Goal: Task Accomplishment & Management: Manage account settings

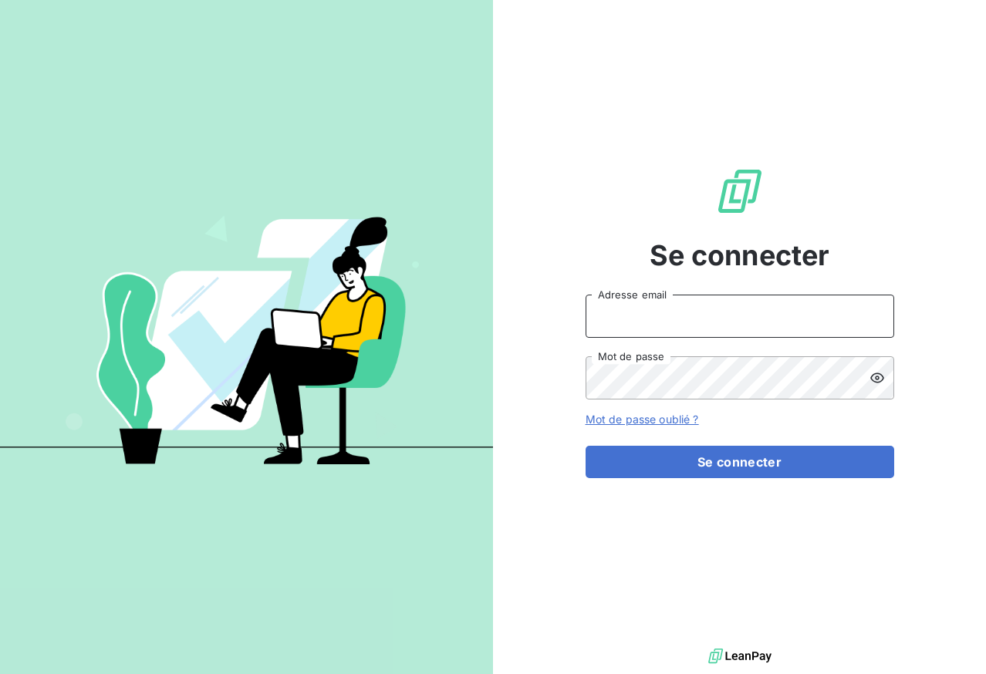
click at [649, 323] on input "Adresse email" at bounding box center [740, 316] width 309 height 43
type input "[PERSON_NAME][EMAIL_ADDRESS][PERSON_NAME][DOMAIN_NAME]"
click at [586, 446] on button "Se connecter" at bounding box center [740, 462] width 309 height 32
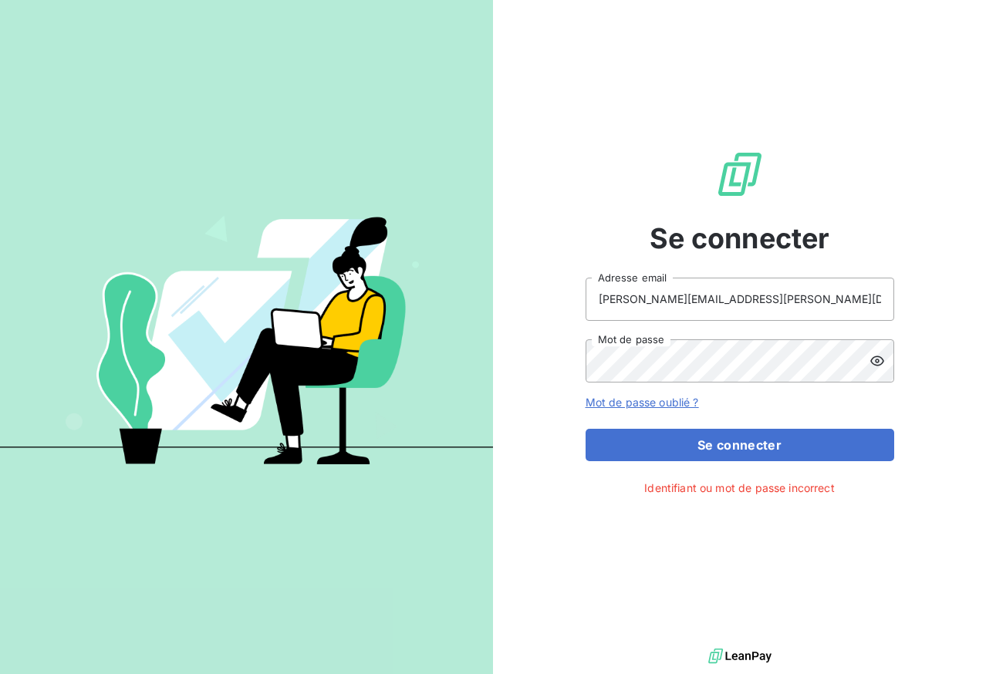
click at [886, 352] on div at bounding box center [882, 361] width 25 height 43
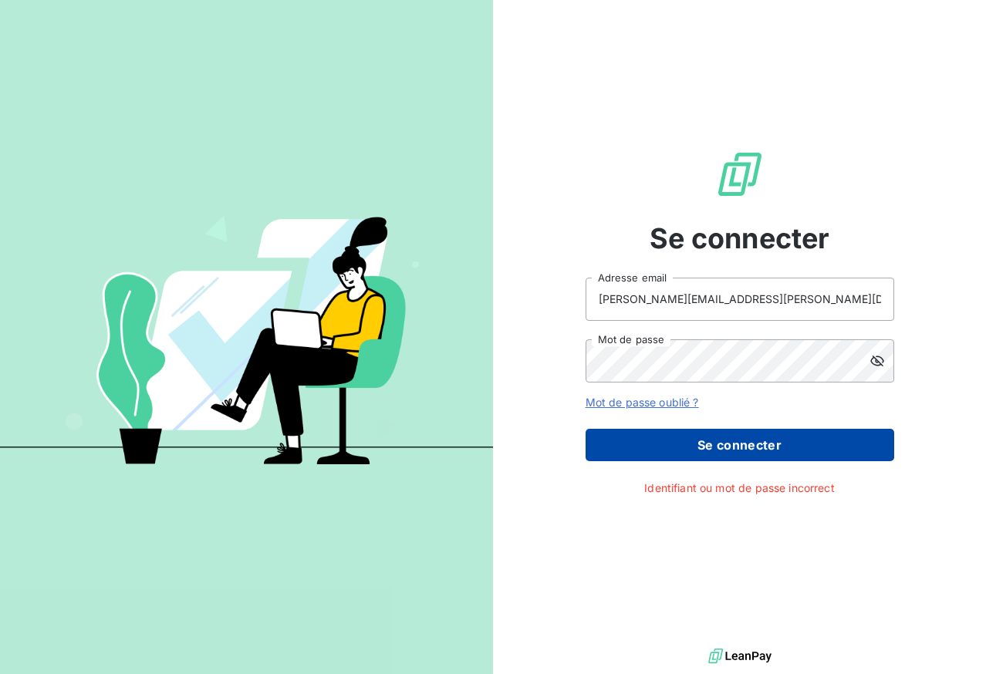
click at [701, 447] on button "Se connecter" at bounding box center [740, 445] width 309 height 32
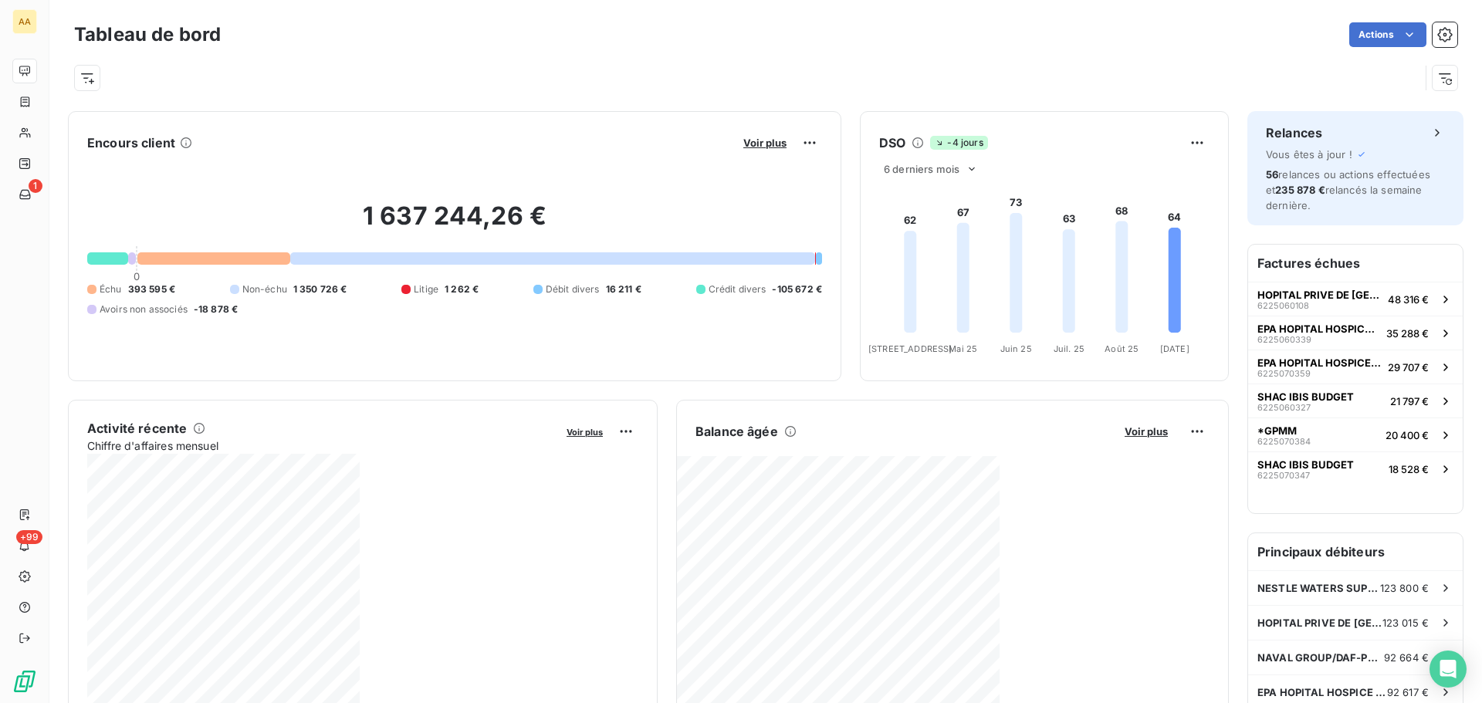
click at [985, 250] on foreignobject at bounding box center [1041, 270] width 363 height 184
click at [985, 212] on foreignobject at bounding box center [1041, 270] width 363 height 184
click at [985, 495] on html "AA 1 +99 Tableau de bord Actions Exporter le tableau de bord Encours client Voi…" at bounding box center [741, 351] width 1482 height 703
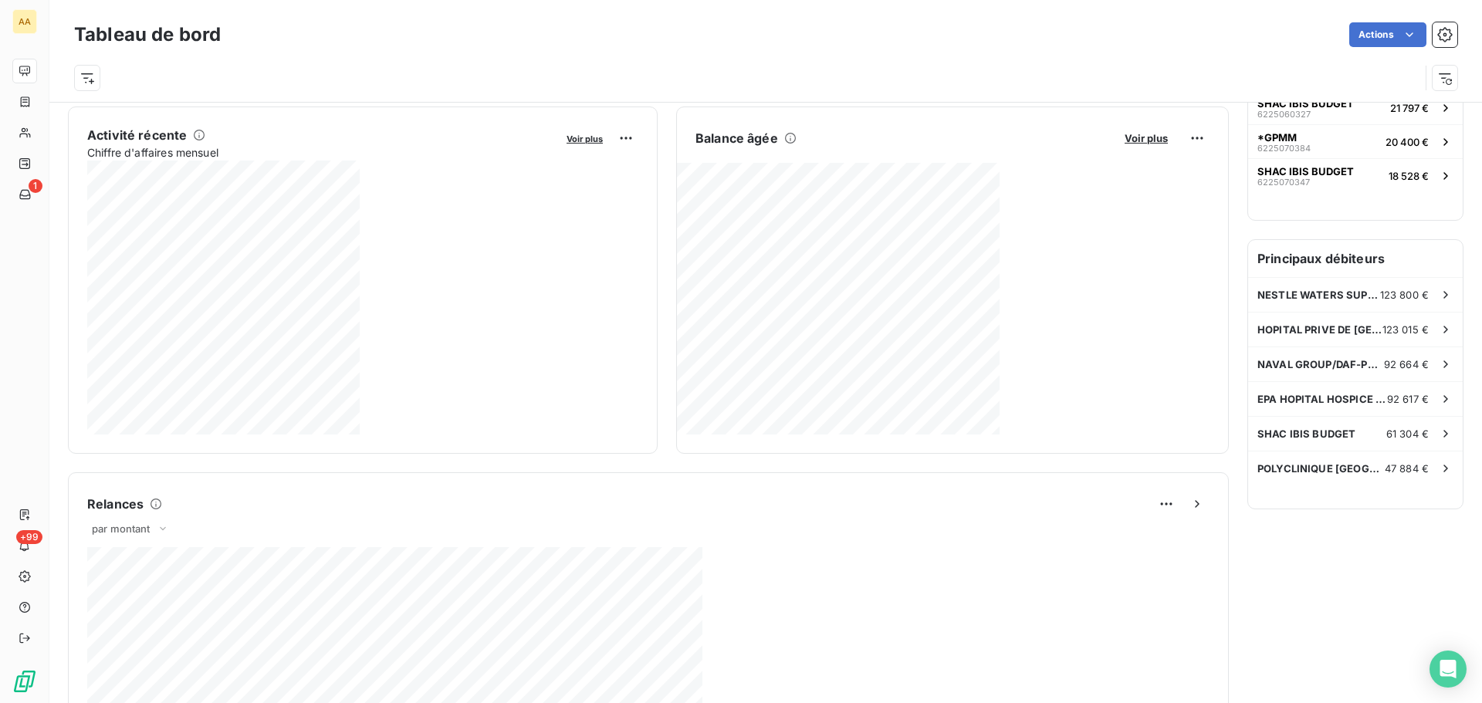
scroll to position [310, 0]
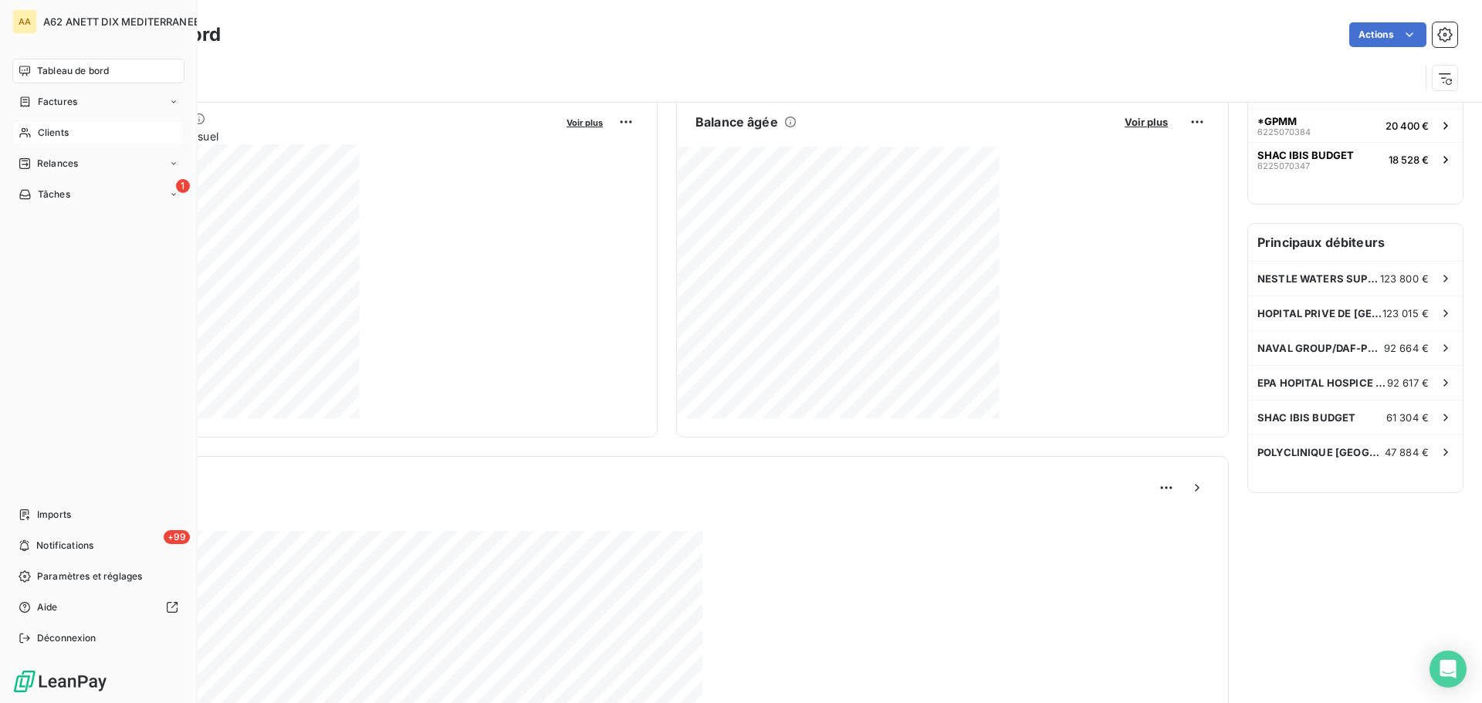
click at [58, 141] on div "Clients" at bounding box center [98, 132] width 172 height 25
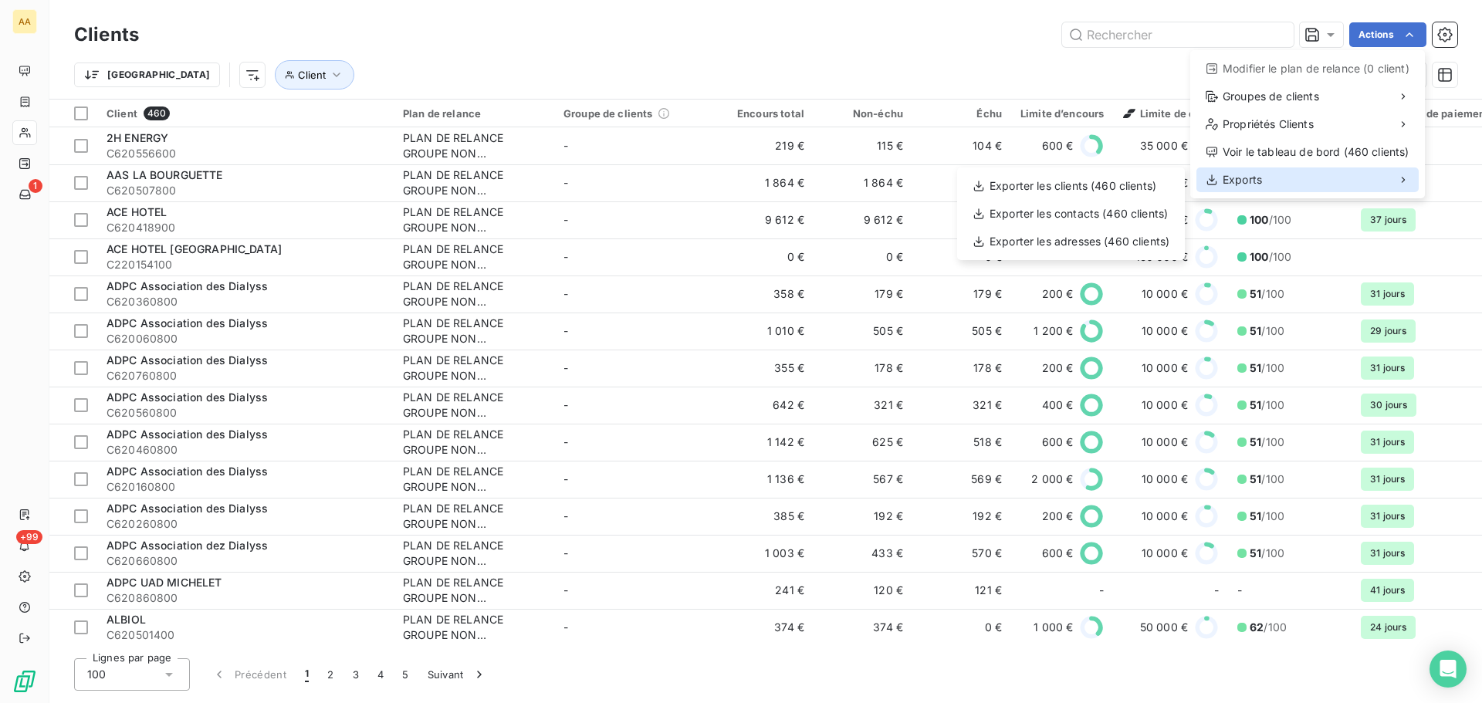
click at [985, 177] on span "Exports" at bounding box center [1241, 179] width 39 height 15
click at [985, 176] on span "Exports" at bounding box center [1241, 179] width 39 height 15
click at [985, 178] on icon at bounding box center [1403, 180] width 12 height 12
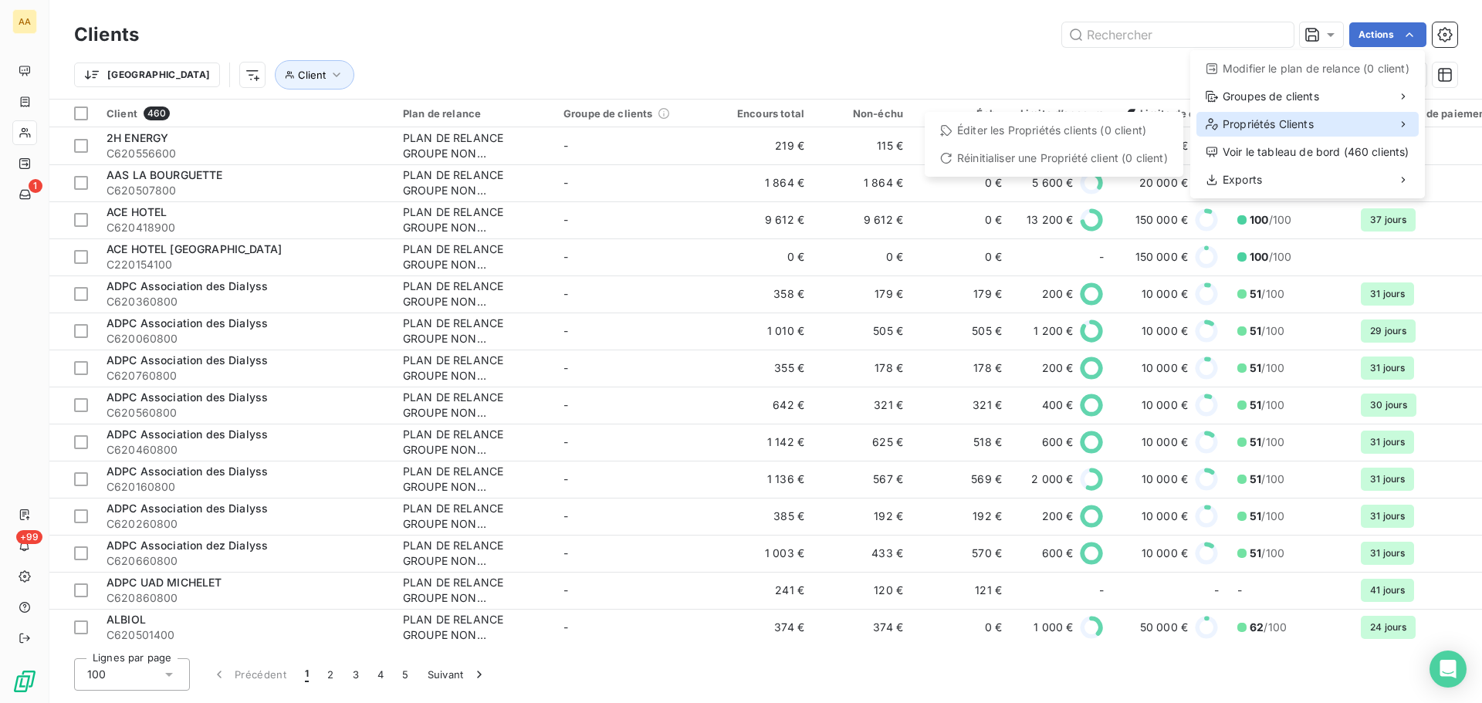
click at [985, 125] on span "Propriétés Clients" at bounding box center [1267, 124] width 91 height 15
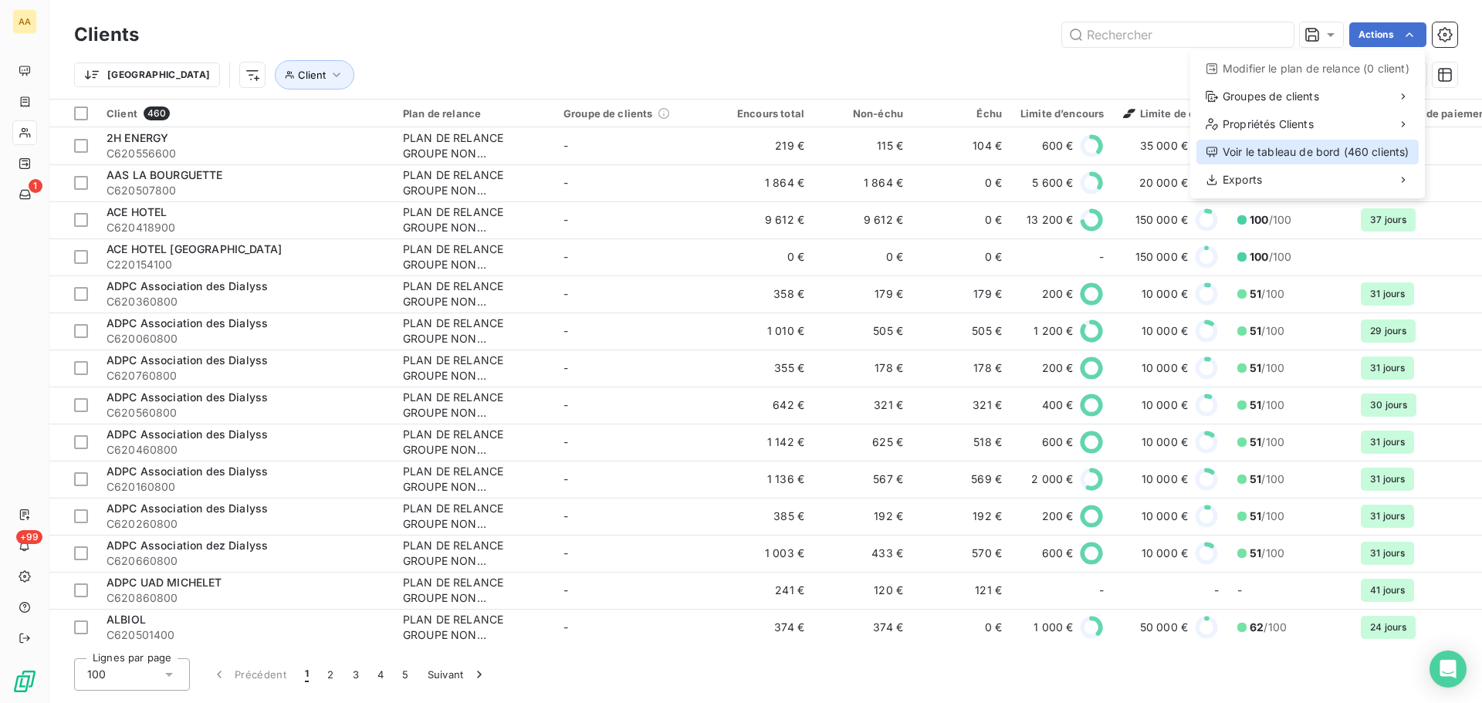
click at [985, 160] on div "Voir le tableau de bord (460 clients)" at bounding box center [1307, 152] width 222 height 25
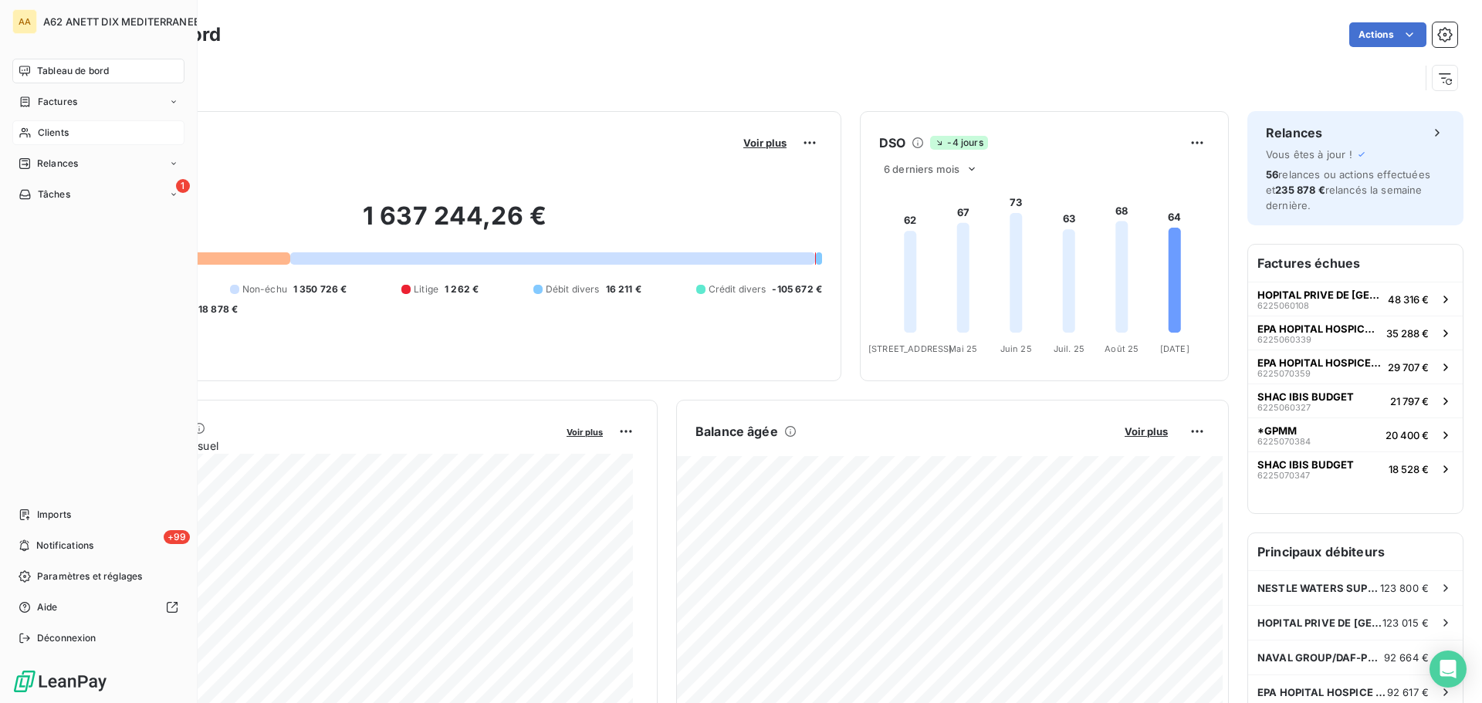
click at [47, 132] on span "Clients" at bounding box center [53, 133] width 31 height 14
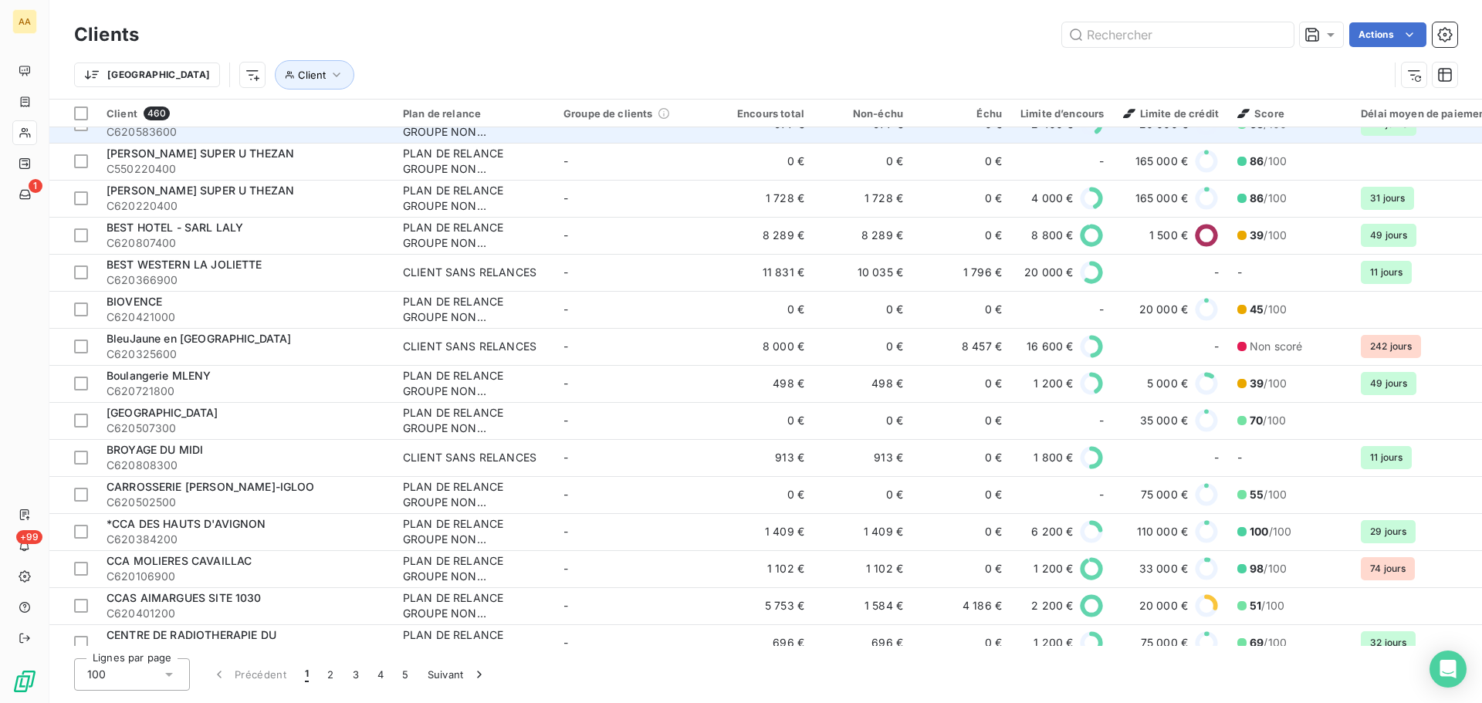
scroll to position [1389, 0]
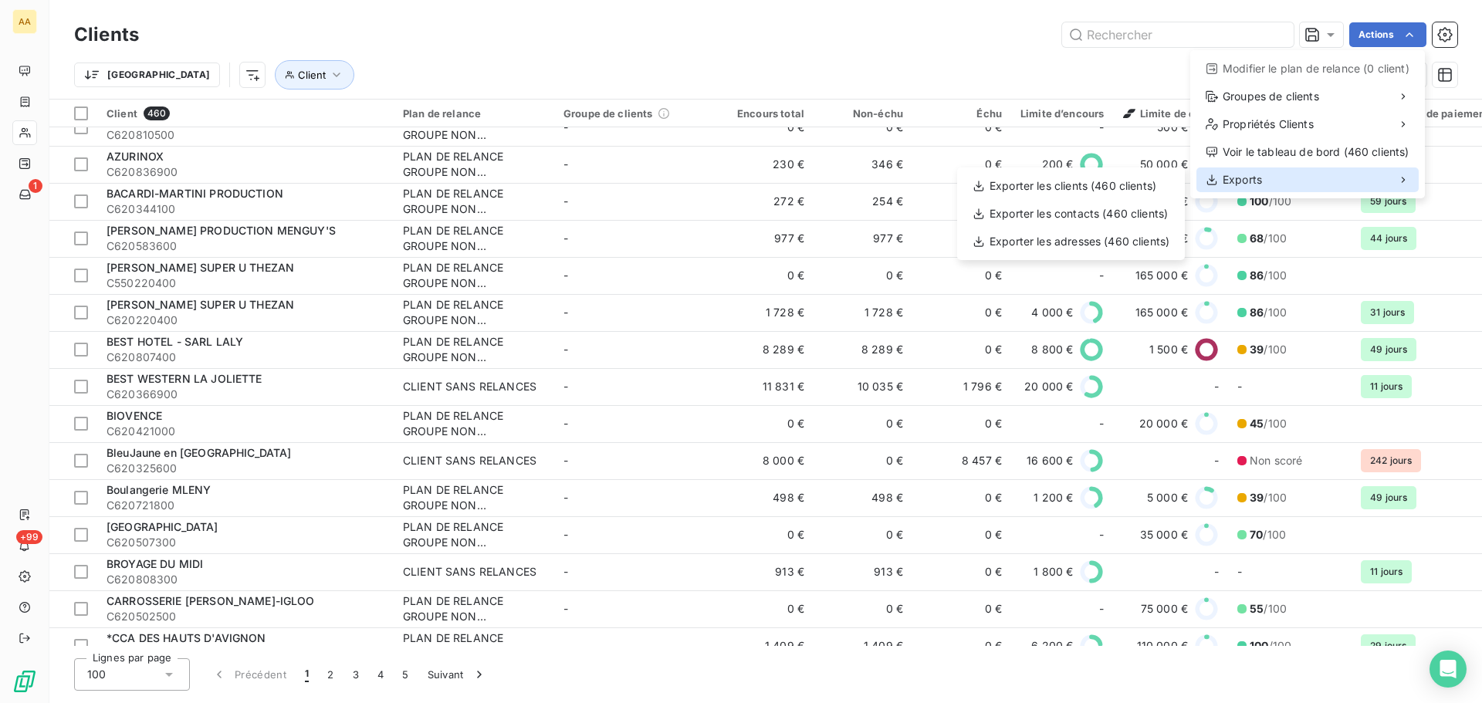
click at [985, 175] on span "Exports" at bounding box center [1241, 179] width 39 height 15
click at [985, 181] on icon at bounding box center [1403, 180] width 12 height 12
click at [985, 185] on div "Exporter les clients (460 clients)" at bounding box center [1070, 186] width 215 height 25
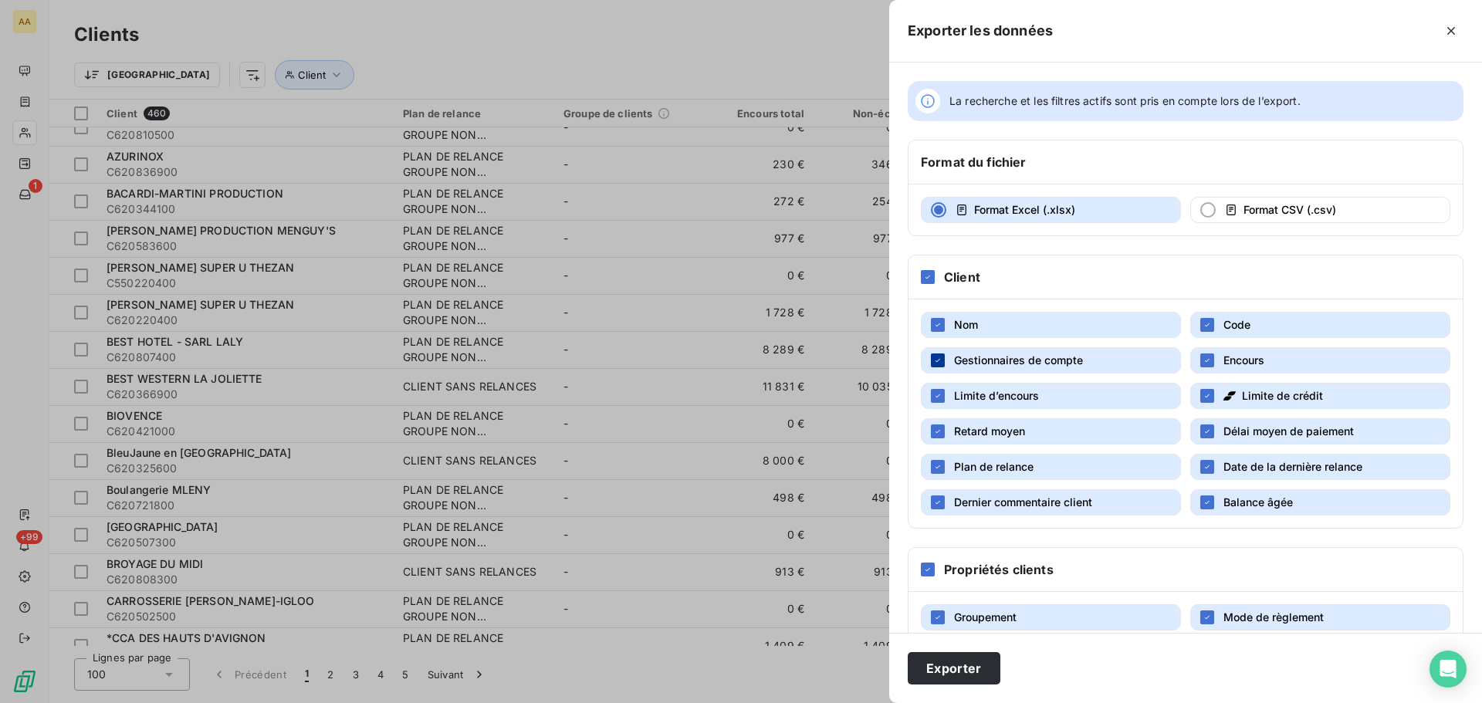
click at [941, 360] on icon "button" at bounding box center [937, 360] width 9 height 9
click at [938, 471] on div "button" at bounding box center [938, 467] width 14 height 14
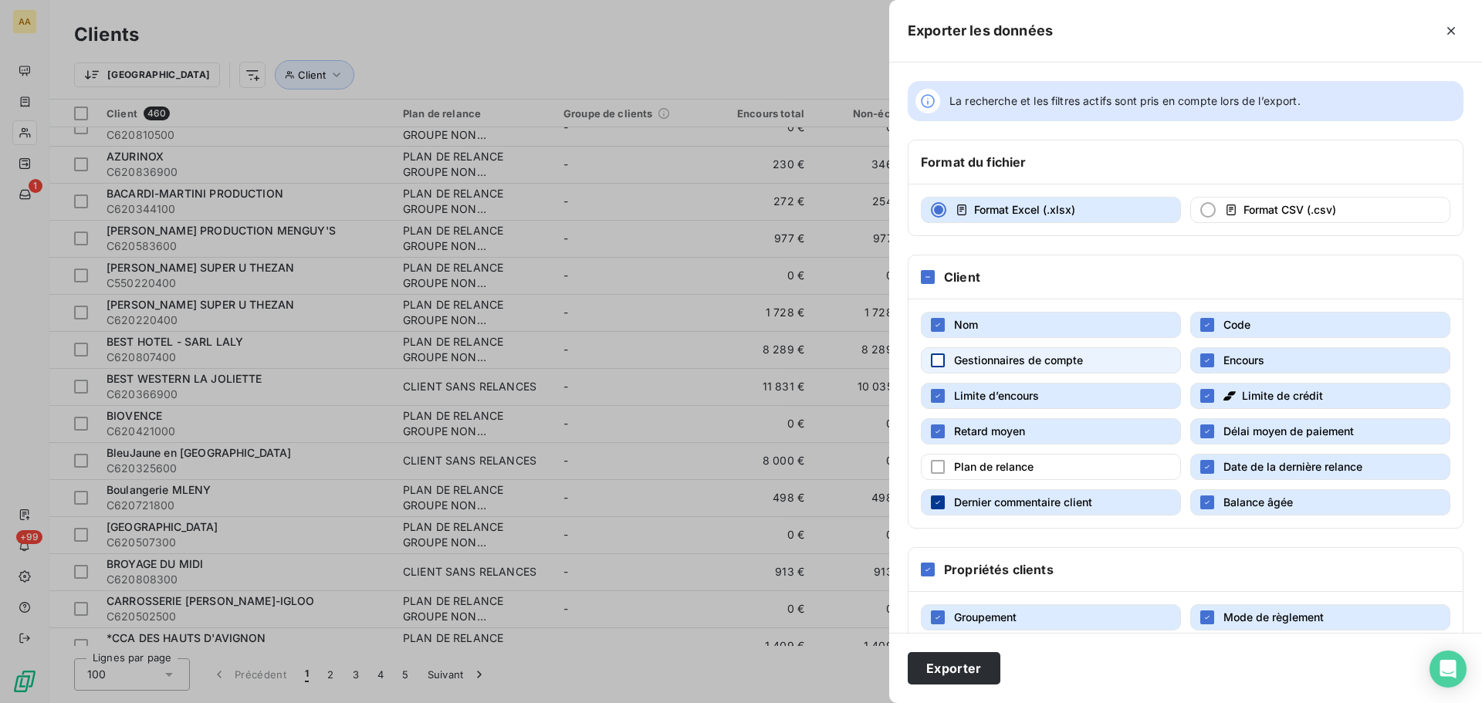
click at [941, 508] on div "button" at bounding box center [938, 502] width 14 height 14
click at [985, 468] on icon "button" at bounding box center [1206, 466] width 9 height 9
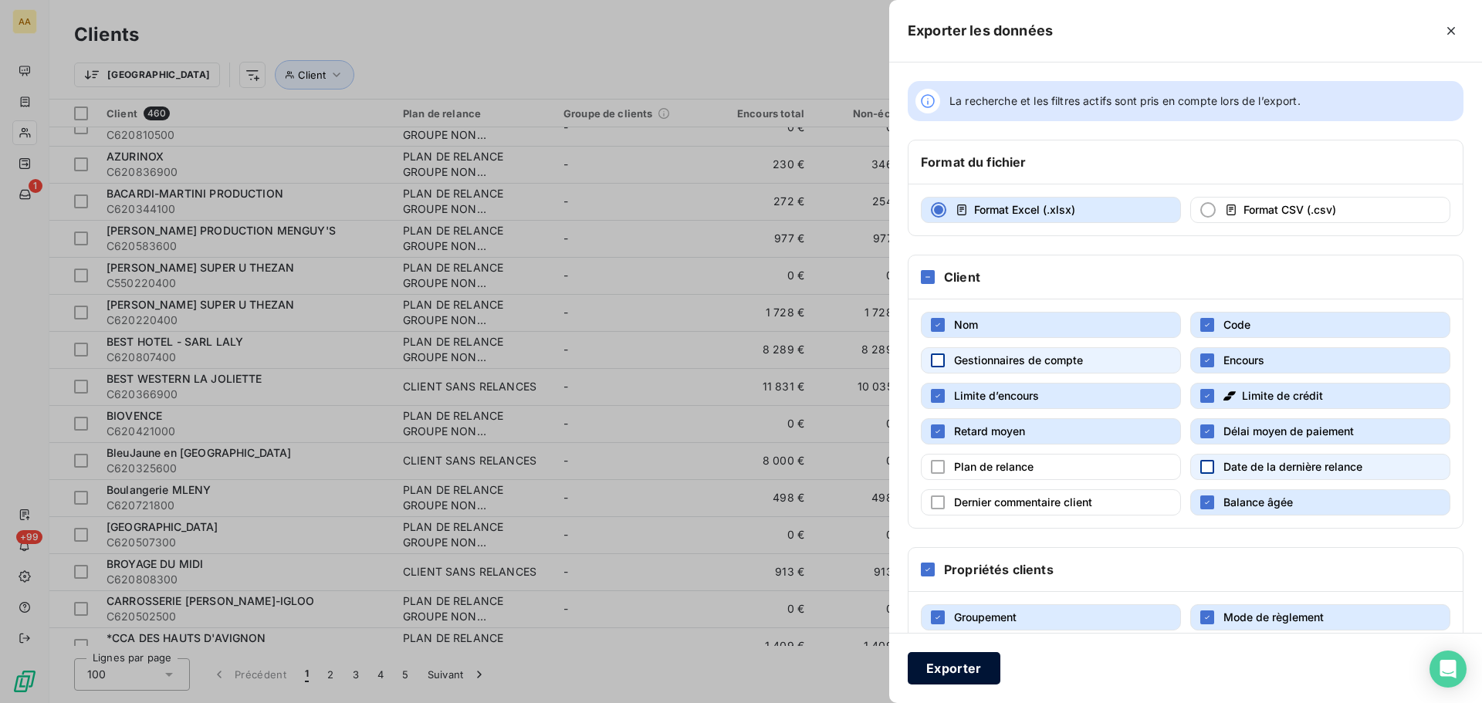
click at [962, 674] on button "Exporter" at bounding box center [953, 668] width 93 height 32
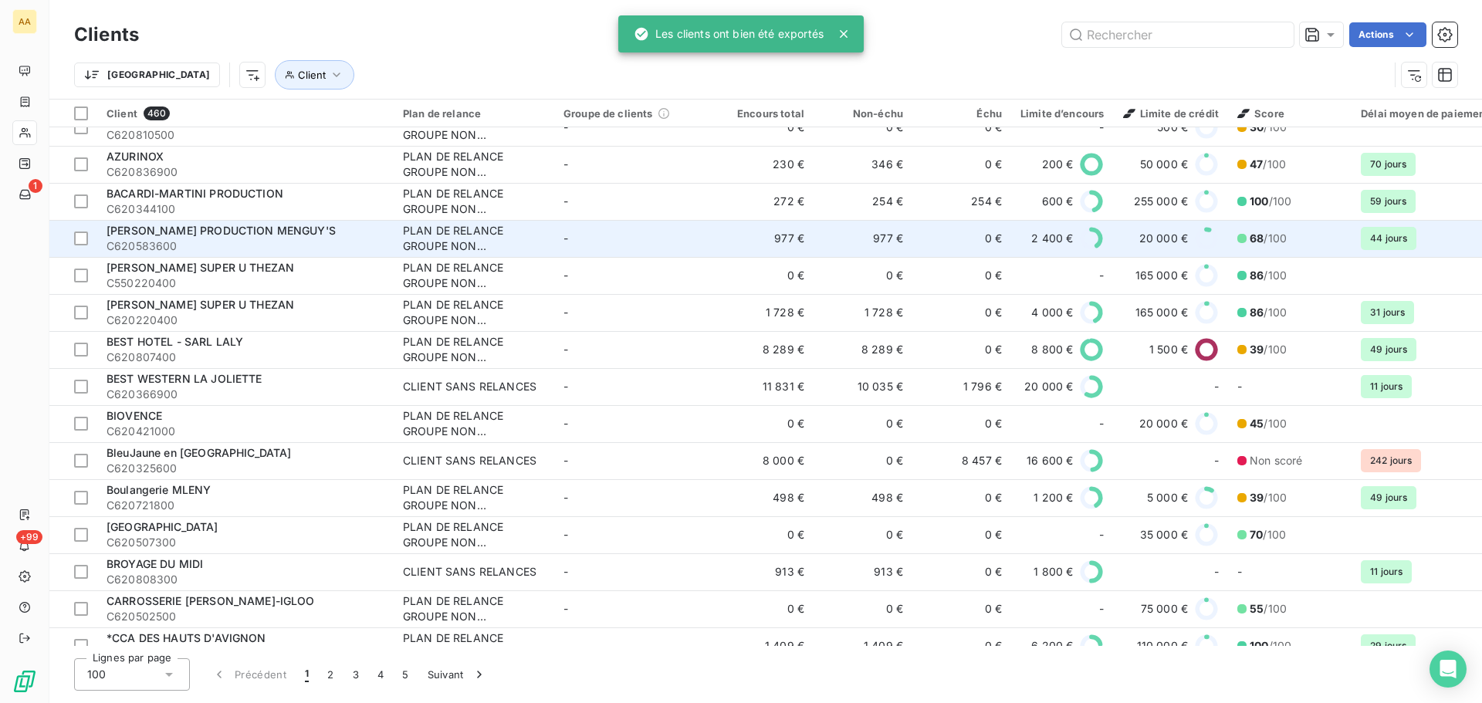
scroll to position [1235, 0]
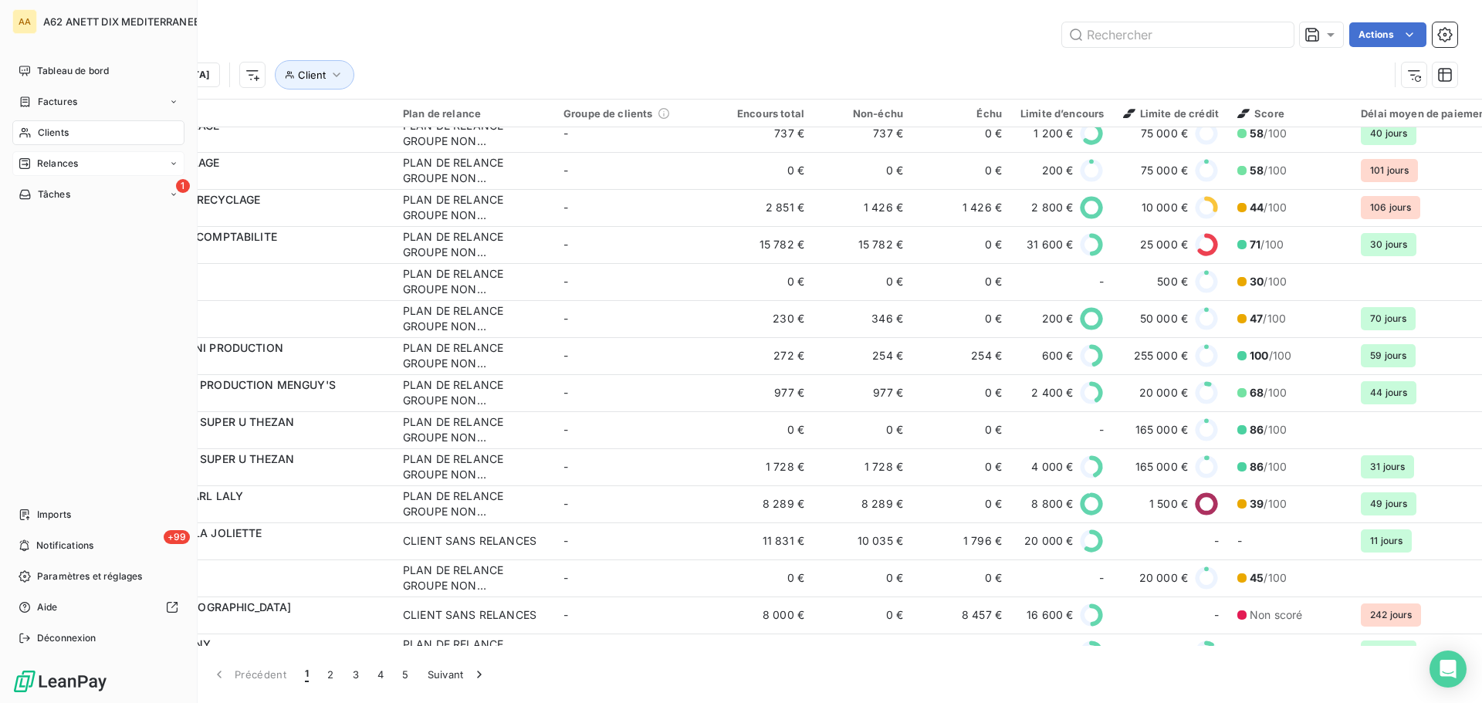
click at [32, 166] on div "Relances" at bounding box center [48, 164] width 59 height 14
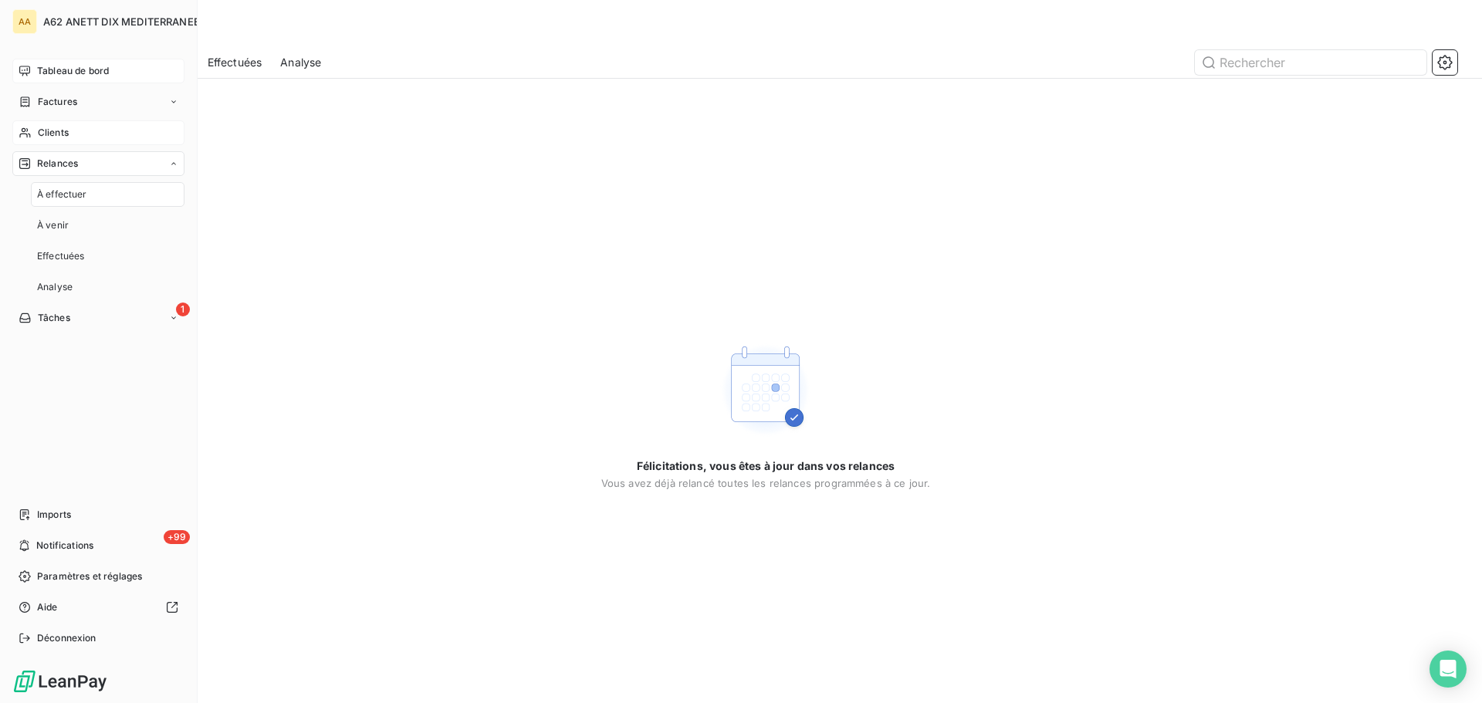
click at [32, 69] on div "Tableau de bord" at bounding box center [98, 71] width 172 height 25
